Goal: Find specific page/section: Find specific page/section

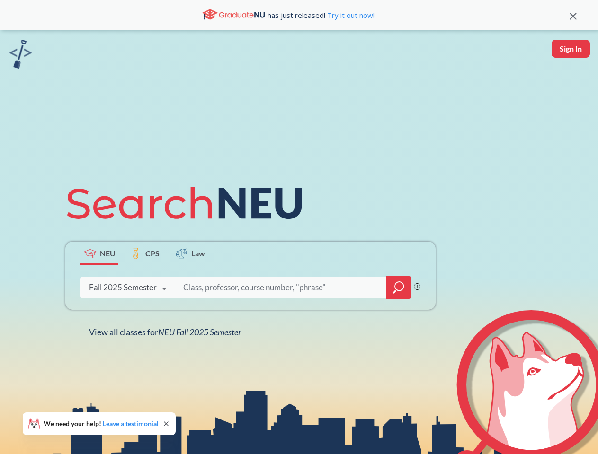
click at [299, 227] on icon at bounding box center [188, 203] width 247 height 53
click at [573, 15] on icon at bounding box center [572, 16] width 7 height 7
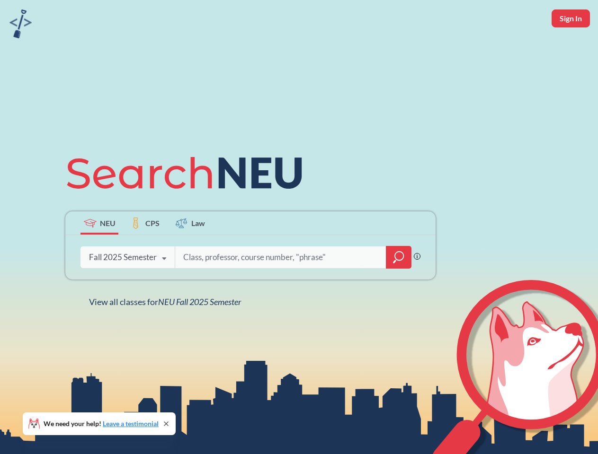
click at [570, 49] on div "NEU CPS Law Phrase search guarantees the exact search appears in the results. E…" at bounding box center [299, 227] width 598 height 454
click at [99, 253] on div "Fall 2025 Semester" at bounding box center [123, 257] width 68 height 10
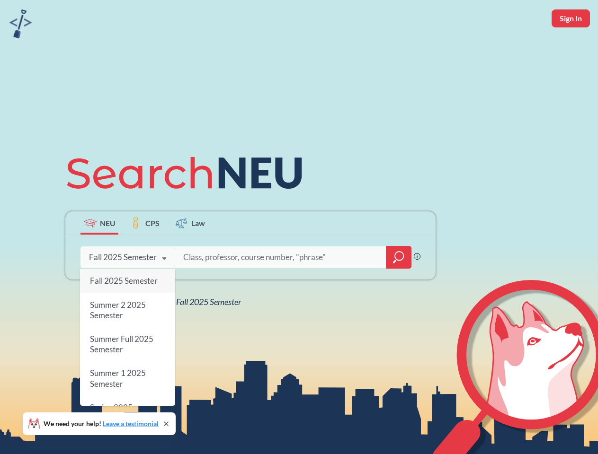
click at [145, 253] on div "Fall 2025 Semester" at bounding box center [123, 257] width 68 height 10
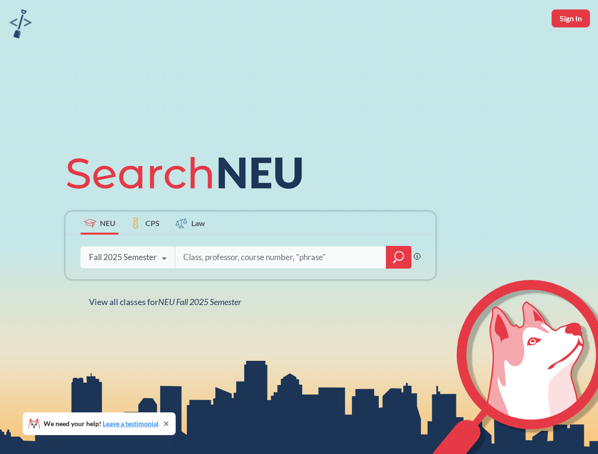
click at [190, 253] on input "search" at bounding box center [280, 257] width 197 height 20
click at [398, 288] on div "NEU CPS Law Phrase search guarantees the exact search appears in the results. E…" at bounding box center [250, 227] width 381 height 161
click at [127, 288] on div "NEU CPS Law Phrase search guarantees the exact search appears in the results. E…" at bounding box center [250, 227] width 381 height 161
click at [164, 289] on div "NEU CPS Law Phrase search guarantees the exact search appears in the results. E…" at bounding box center [250, 227] width 381 height 161
click at [167, 332] on div "NEU CPS Law Phrase search guarantees the exact search appears in the results. E…" at bounding box center [299, 227] width 598 height 454
